Goal: Register for event/course

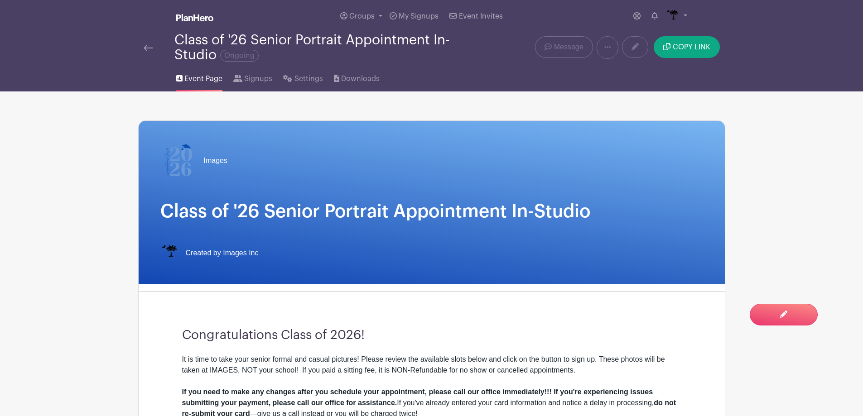
click at [146, 45] on img at bounding box center [148, 48] width 9 height 6
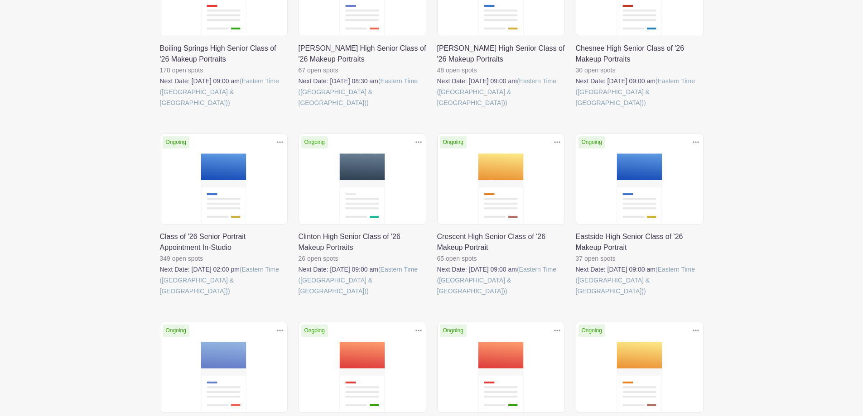
scroll to position [226, 0]
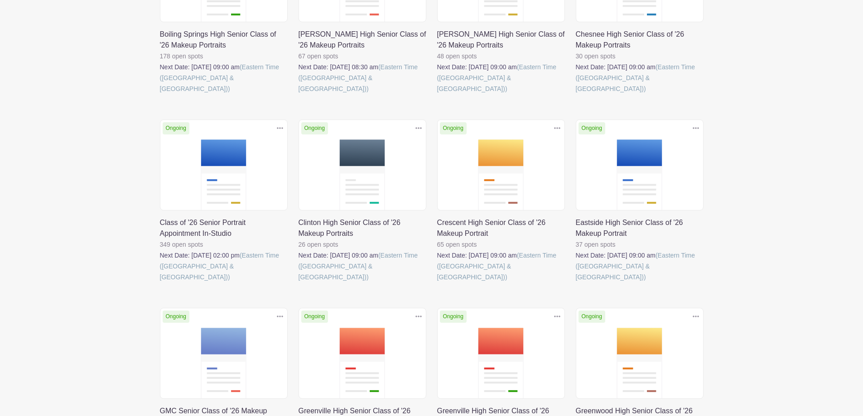
click at [160, 283] on link at bounding box center [160, 283] width 0 height 0
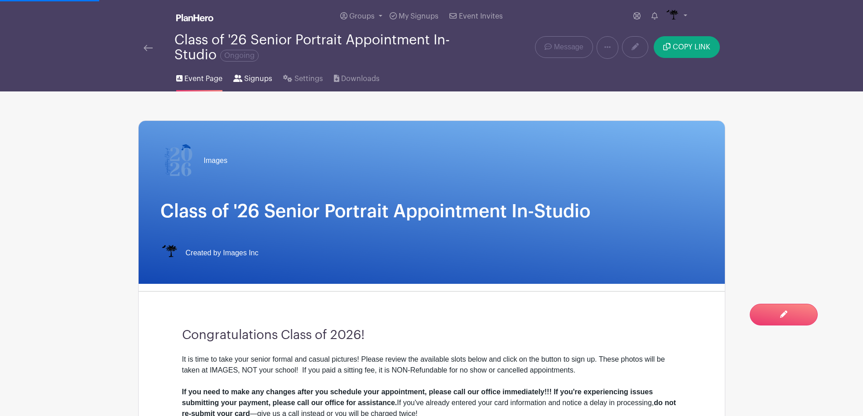
click at [250, 78] on span "Signups" at bounding box center [258, 78] width 28 height 11
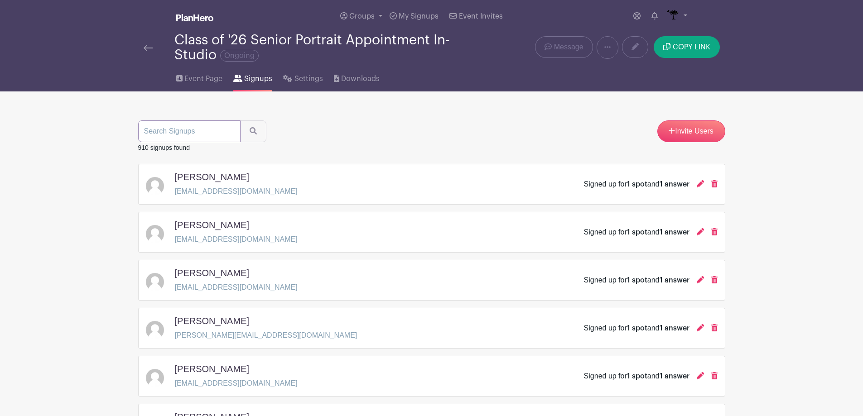
click at [214, 134] on input "search" at bounding box center [189, 131] width 102 height 22
type input "cam"
click at [240, 120] on button "submit" at bounding box center [253, 131] width 26 height 22
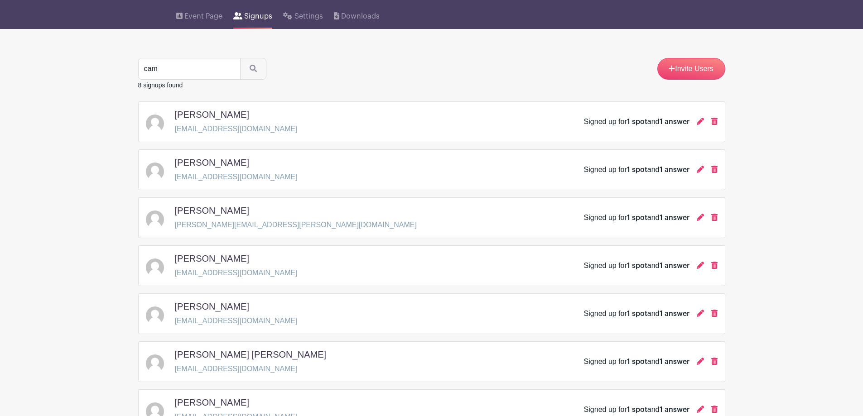
scroll to position [45, 0]
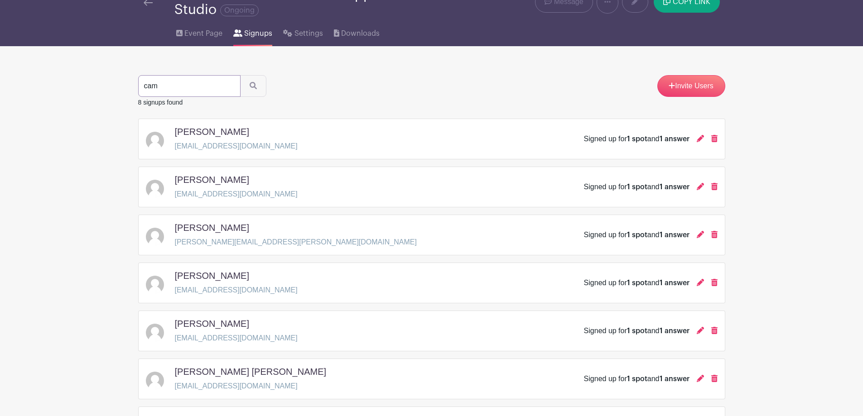
click at [200, 85] on input "cam" at bounding box center [189, 86] width 102 height 22
type input "c"
type input "como"
click at [240, 75] on button "submit" at bounding box center [253, 86] width 26 height 22
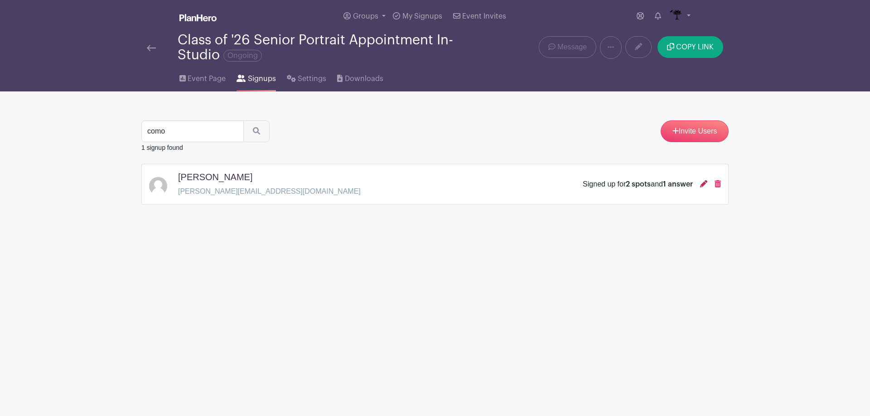
click at [702, 187] on link at bounding box center [703, 184] width 7 height 8
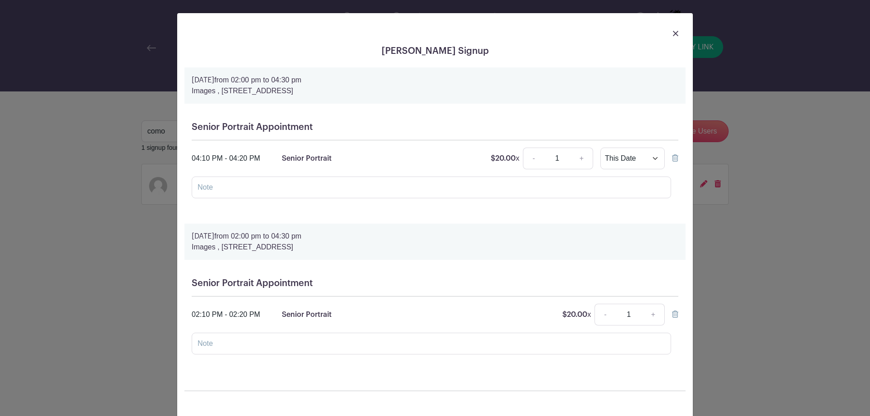
click at [674, 157] on icon at bounding box center [675, 157] width 6 height 7
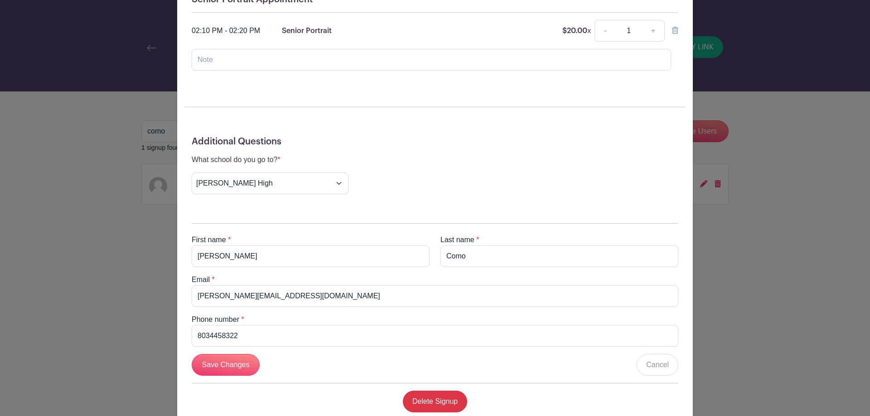
scroll to position [226, 0]
click at [236, 369] on input "Save Changes" at bounding box center [226, 365] width 68 height 22
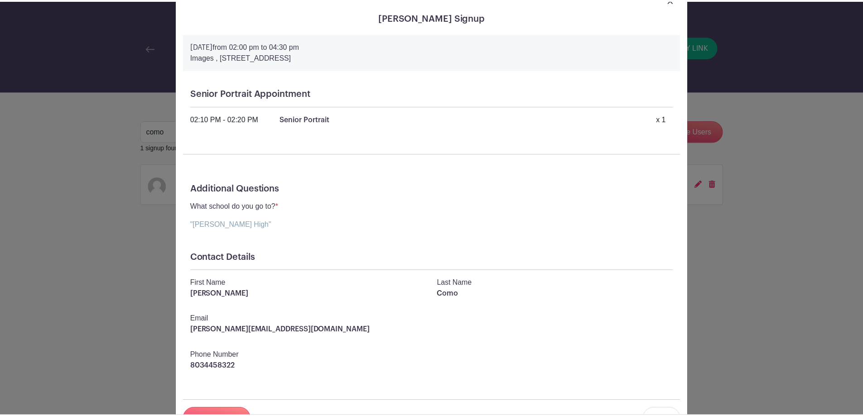
scroll to position [0, 0]
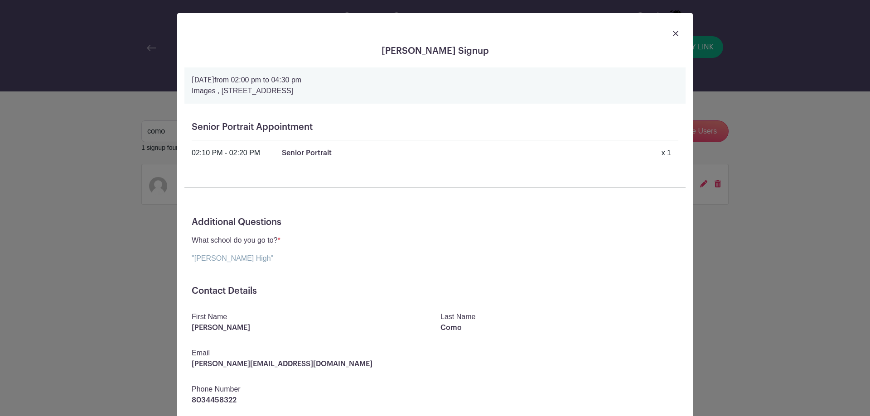
click at [673, 34] on img at bounding box center [675, 33] width 5 height 5
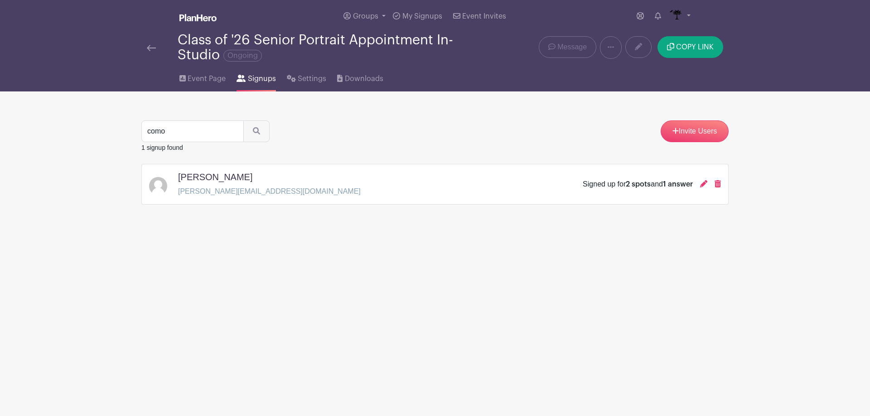
click at [150, 53] on link at bounding box center [151, 47] width 9 height 11
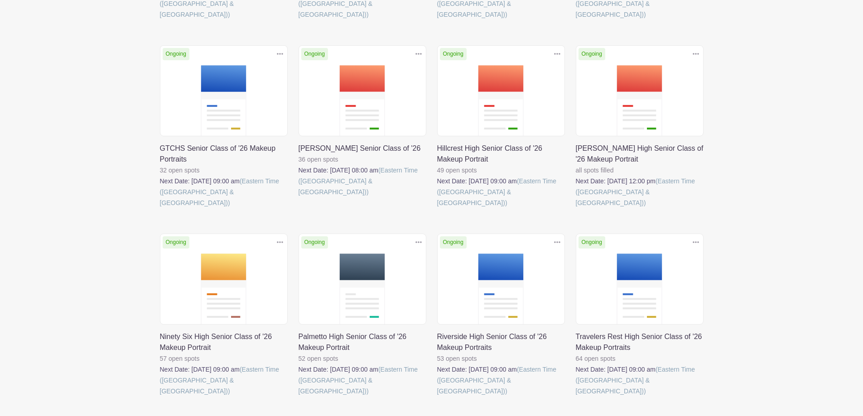
scroll to position [686, 0]
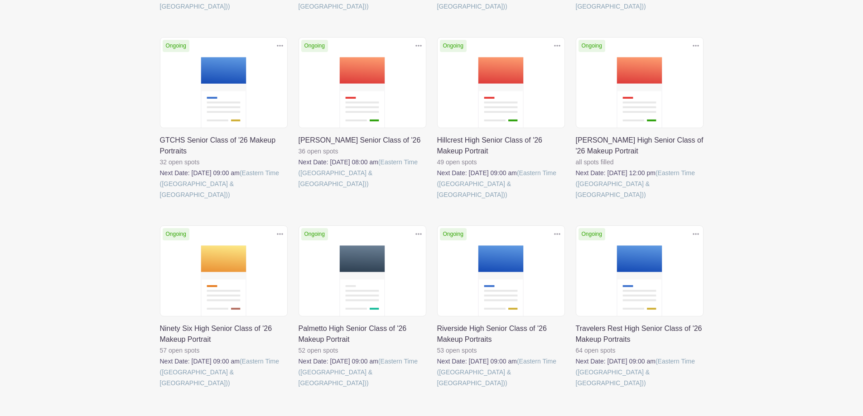
click at [160, 389] on link at bounding box center [160, 389] width 0 height 0
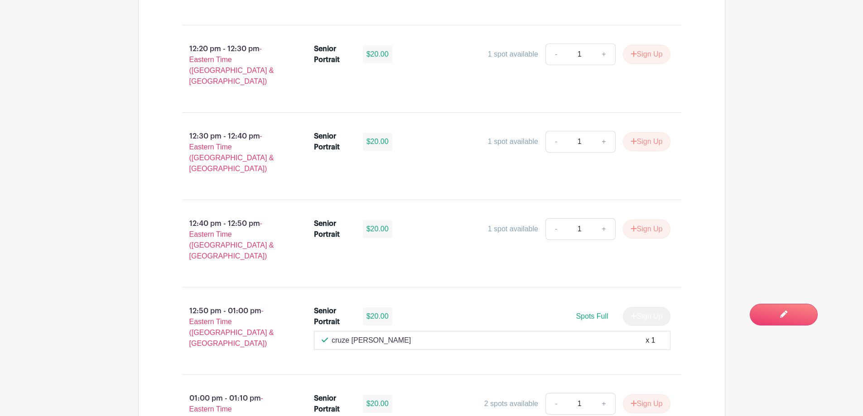
scroll to position [2446, 0]
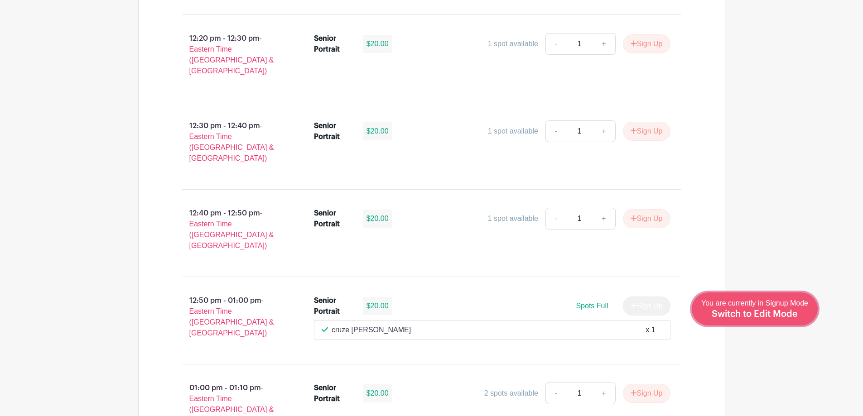
click at [783, 311] on span "Switch to Edit Mode" at bounding box center [754, 314] width 86 height 9
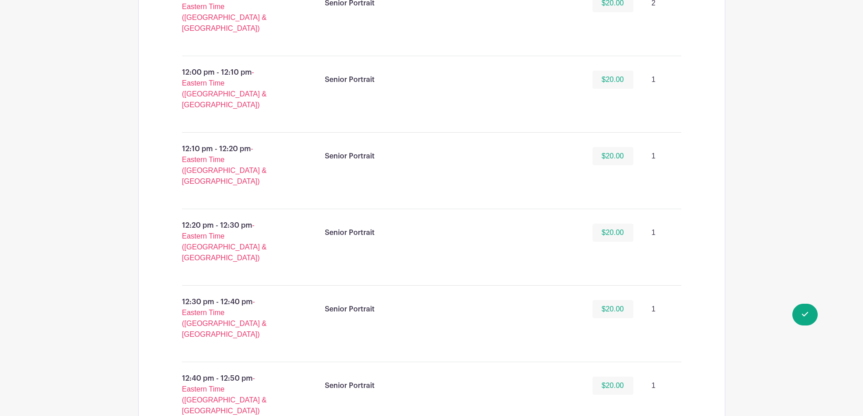
scroll to position [2083, 0]
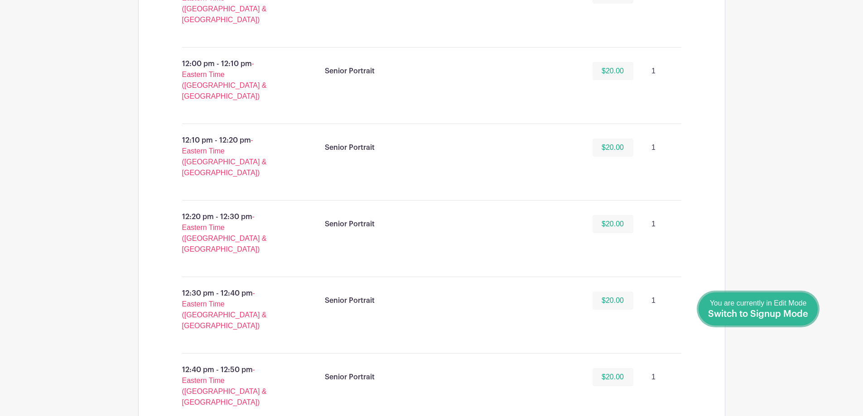
click at [804, 319] on div "You are currently in Edit Mode Switch to Signup Mode" at bounding box center [758, 309] width 100 height 22
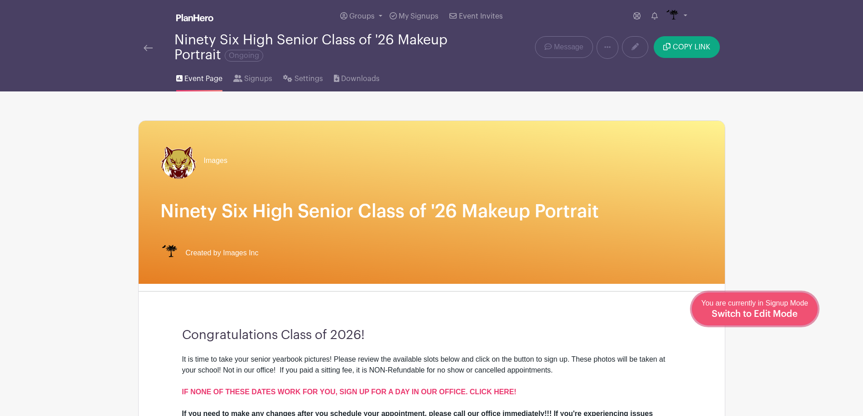
click at [784, 314] on span "Switch to Edit Mode" at bounding box center [754, 314] width 86 height 9
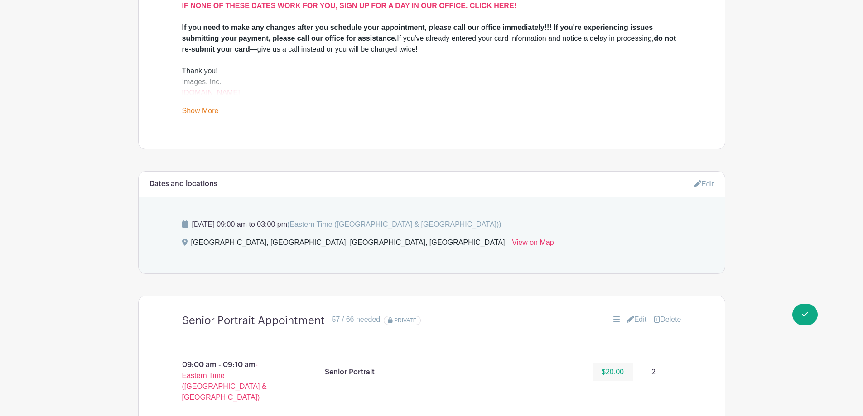
scroll to position [408, 0]
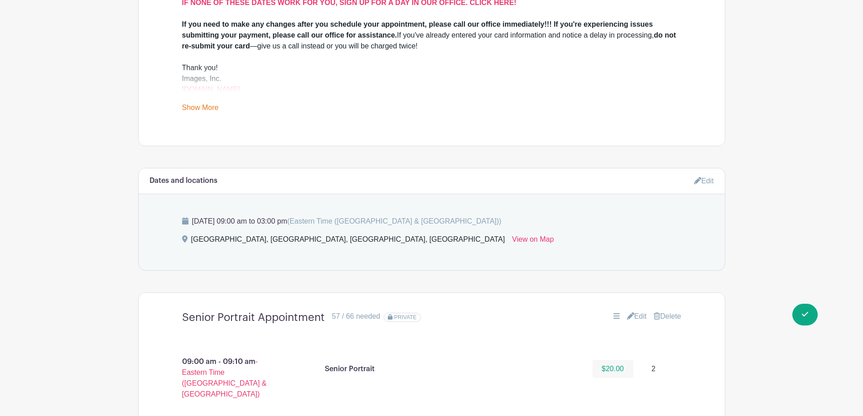
click at [640, 317] on link "Edit" at bounding box center [637, 316] width 20 height 11
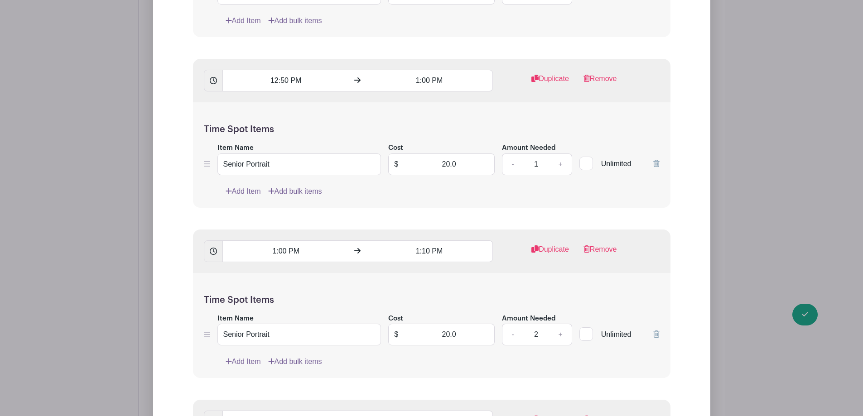
scroll to position [4846, 0]
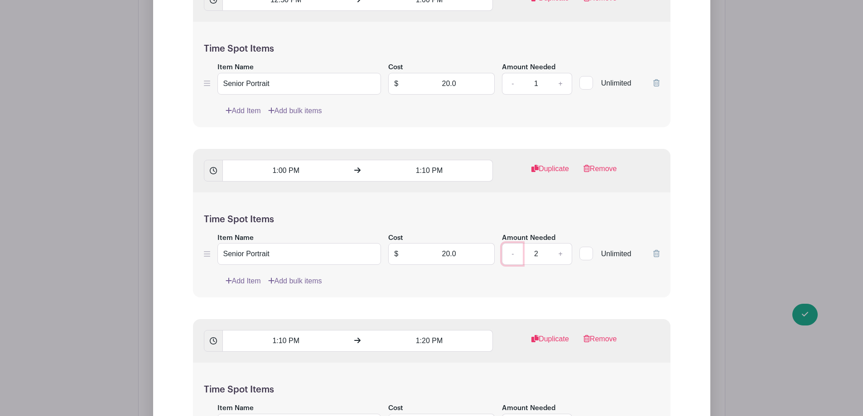
click at [516, 257] on link "-" at bounding box center [512, 254] width 21 height 22
type input "1"
click at [255, 281] on link "Add Item" at bounding box center [243, 281] width 35 height 11
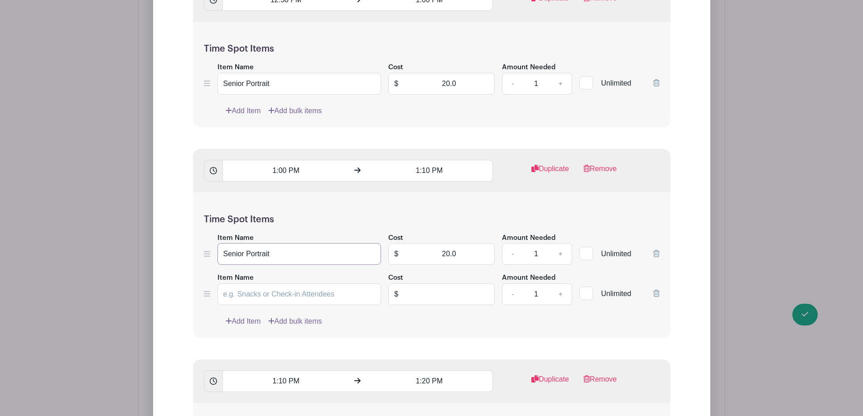
drag, startPoint x: 286, startPoint y: 254, endPoint x: 186, endPoint y: 258, distance: 99.7
paste input "Senior Portrait"
type input "Senior Portrait"
click at [429, 300] on input "text" at bounding box center [449, 295] width 91 height 22
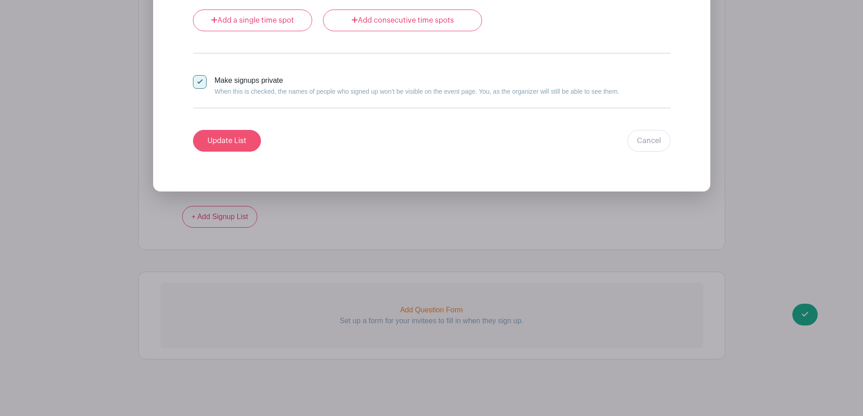
type input "0"
click at [222, 146] on input "Update List" at bounding box center [227, 141] width 68 height 22
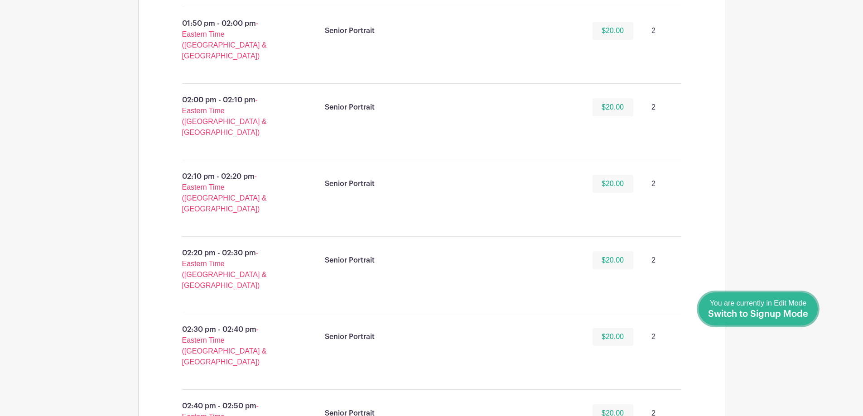
click at [809, 312] on link "Done Editing You are currently in Edit Mode Switch to Signup Mode" at bounding box center [757, 309] width 119 height 33
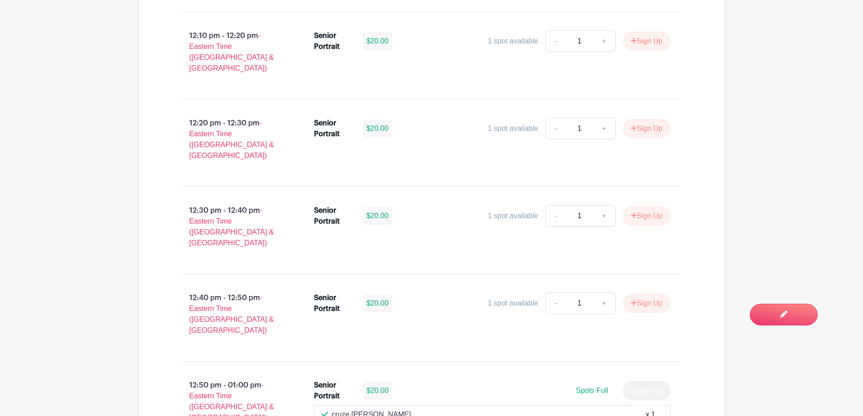
scroll to position [2400, 0]
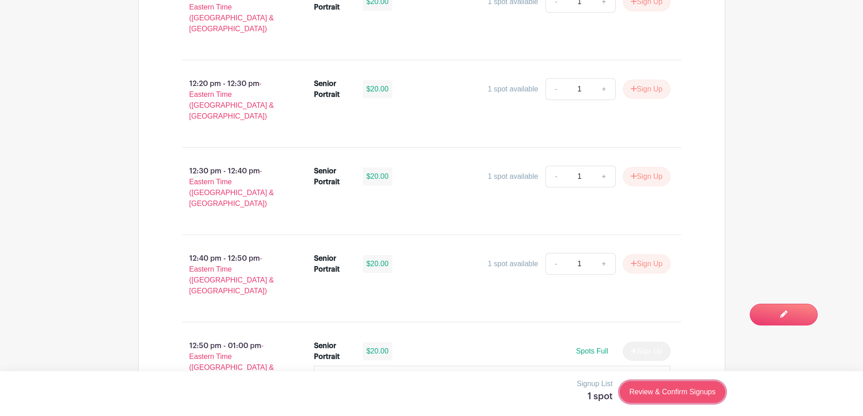
click at [659, 387] on link "Review & Confirm Signups" at bounding box center [672, 392] width 105 height 22
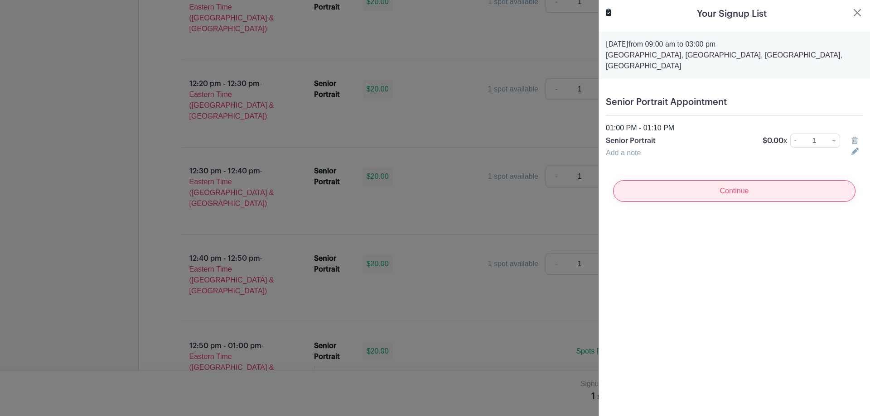
click at [723, 194] on input "Continue" at bounding box center [734, 191] width 242 height 22
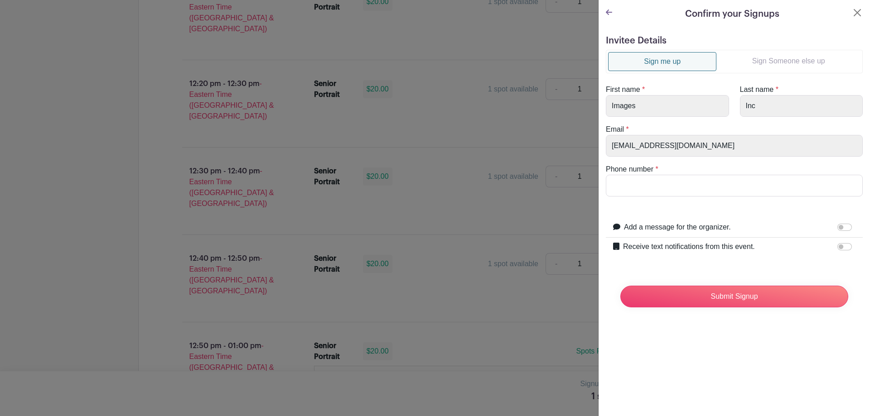
click at [810, 58] on link "Sign Someone else up" at bounding box center [788, 61] width 144 height 18
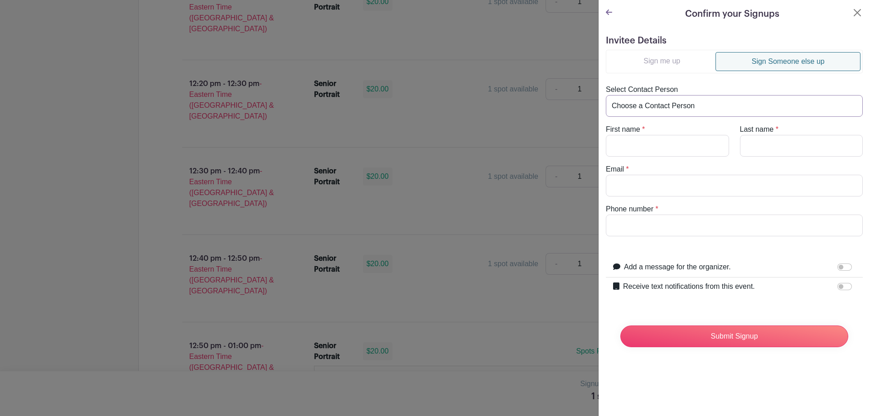
click at [731, 100] on select "Choose a Contact Person [PERSON_NAME] ([EMAIL_ADDRESS][DOMAIN_NAME]) [PERSON_NA…" at bounding box center [734, 106] width 257 height 22
click at [686, 85] on div "Select Contact Person Choose a Contact Person [PERSON_NAME] ([EMAIL_ADDRESS][DO…" at bounding box center [734, 100] width 268 height 33
click at [659, 147] on input "First name" at bounding box center [667, 146] width 123 height 22
type input "[PERSON_NAME]"
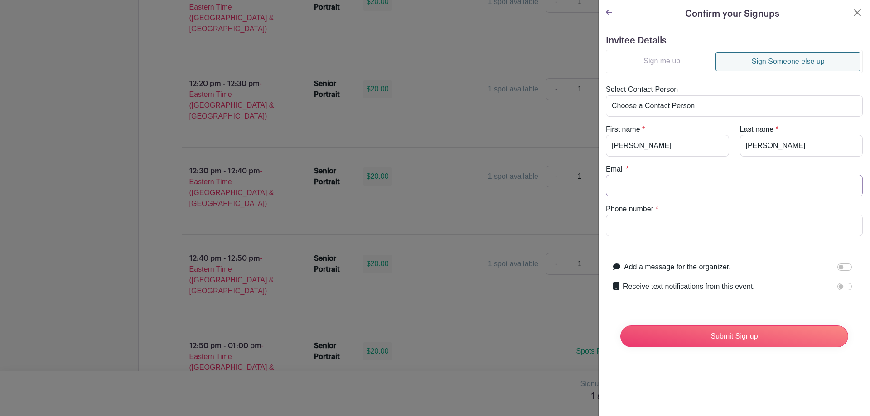
click at [672, 189] on input "Email" at bounding box center [734, 186] width 257 height 22
paste input "[EMAIL_ADDRESS][DOMAIN_NAME]"
type input "[EMAIL_ADDRESS][DOMAIN_NAME]"
paste input "[PHONE_NUMBER]"
type input "[PHONE_NUMBER]"
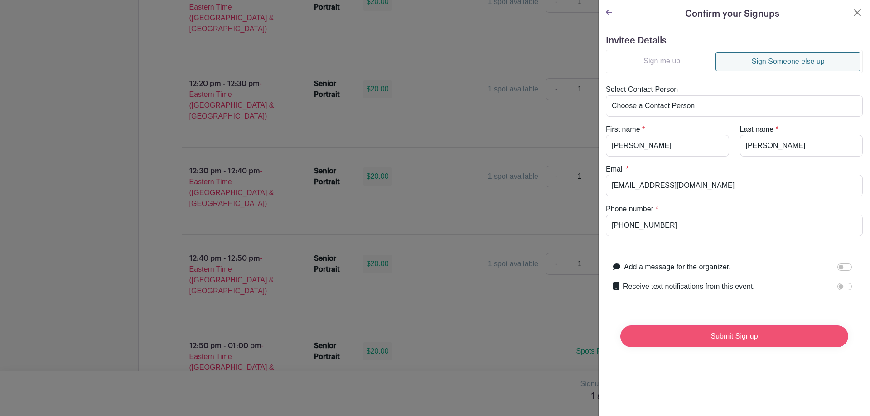
click at [702, 340] on input "Submit Signup" at bounding box center [734, 337] width 228 height 22
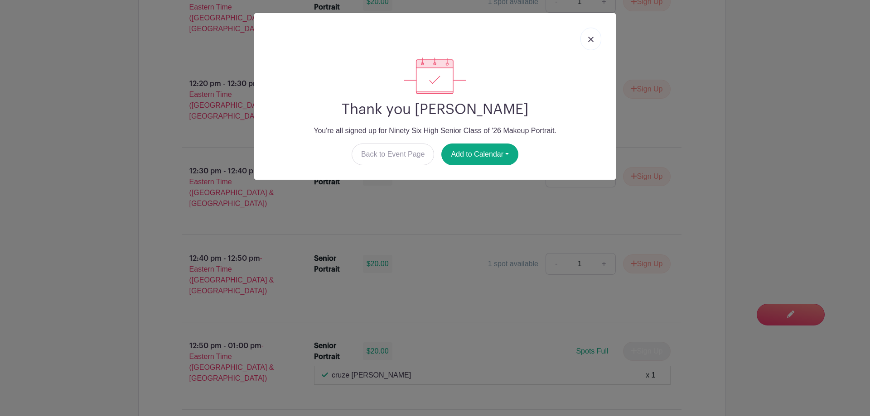
click at [592, 40] on img at bounding box center [590, 39] width 5 height 5
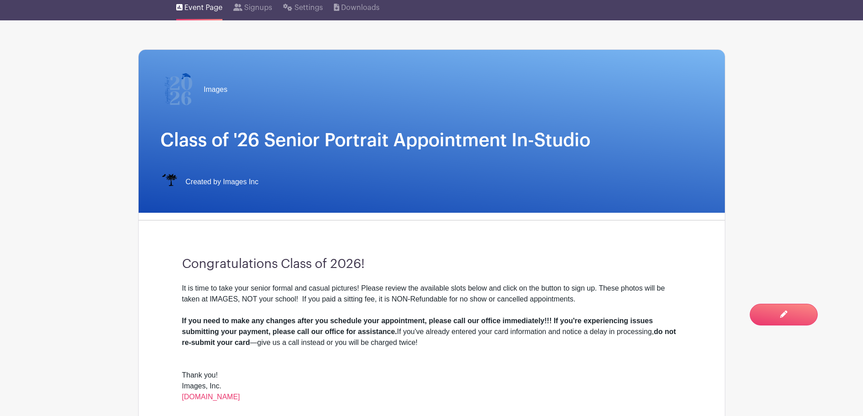
scroll to position [272, 0]
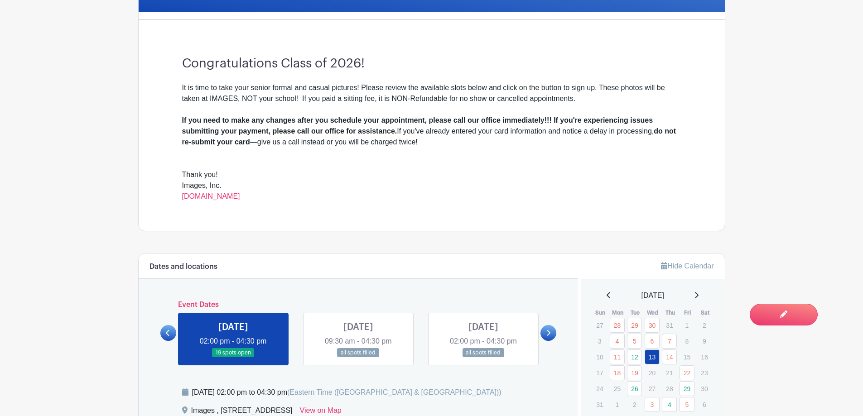
click at [358, 358] on link at bounding box center [358, 358] width 0 height 0
